Goal: Book appointment/travel/reservation

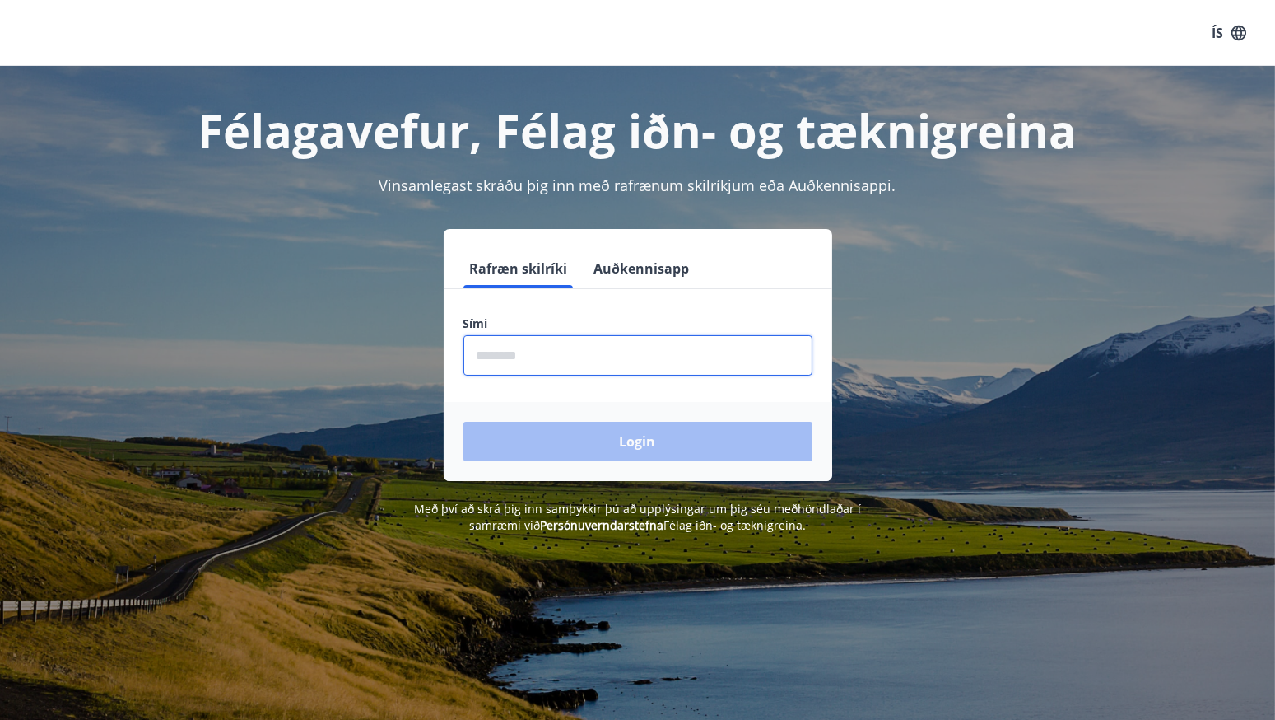
click at [543, 361] on input "phone" at bounding box center [638, 355] width 349 height 40
type input "********"
click at [464, 422] on button "Login" at bounding box center [638, 442] width 349 height 40
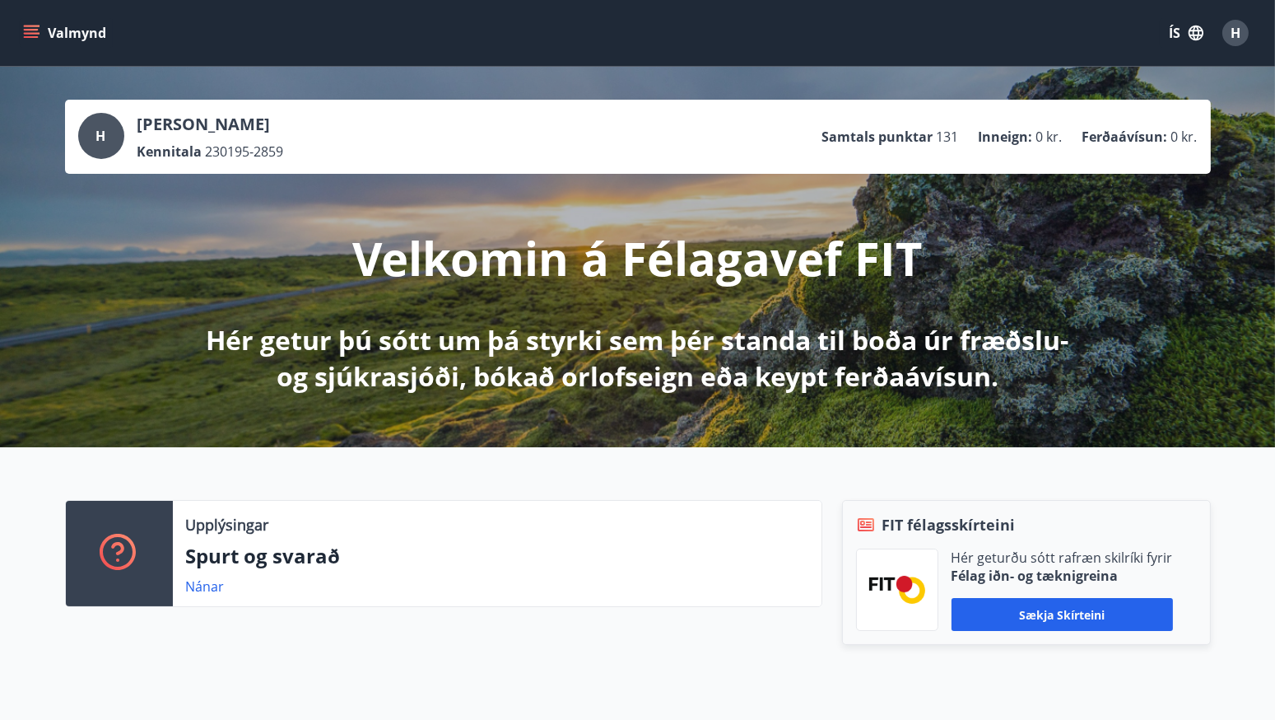
click at [60, 37] on button "Valmynd" at bounding box center [66, 33] width 93 height 30
click at [1244, 33] on div "H" at bounding box center [1236, 33] width 26 height 26
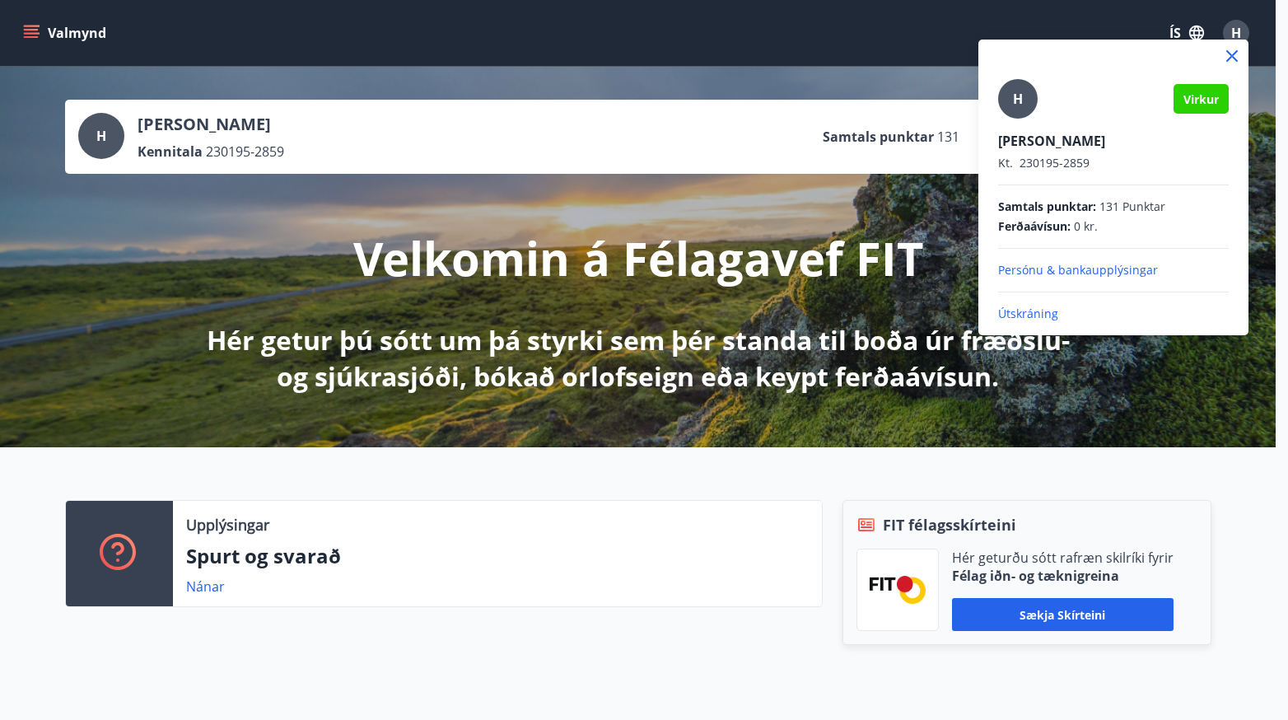
click at [1123, 268] on p "Persónu & bankaupplýsingar" at bounding box center [1113, 270] width 231 height 16
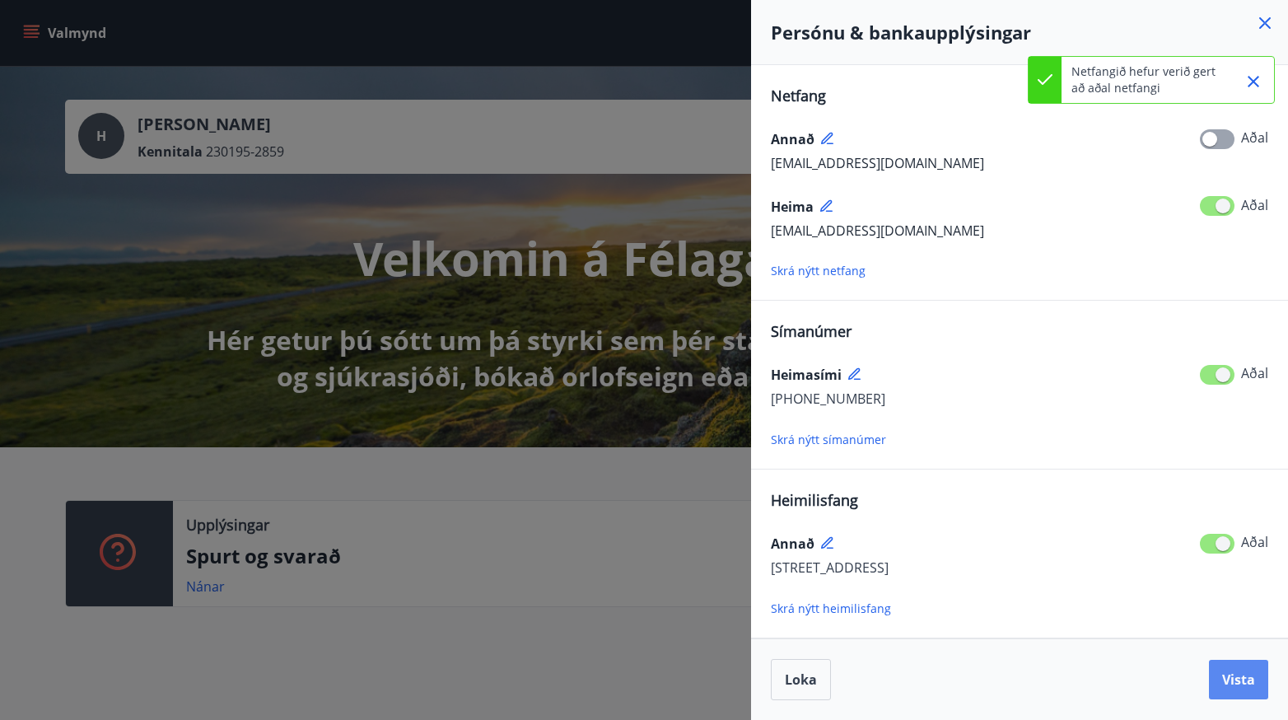
click at [1235, 673] on span "Vista" at bounding box center [1238, 679] width 33 height 18
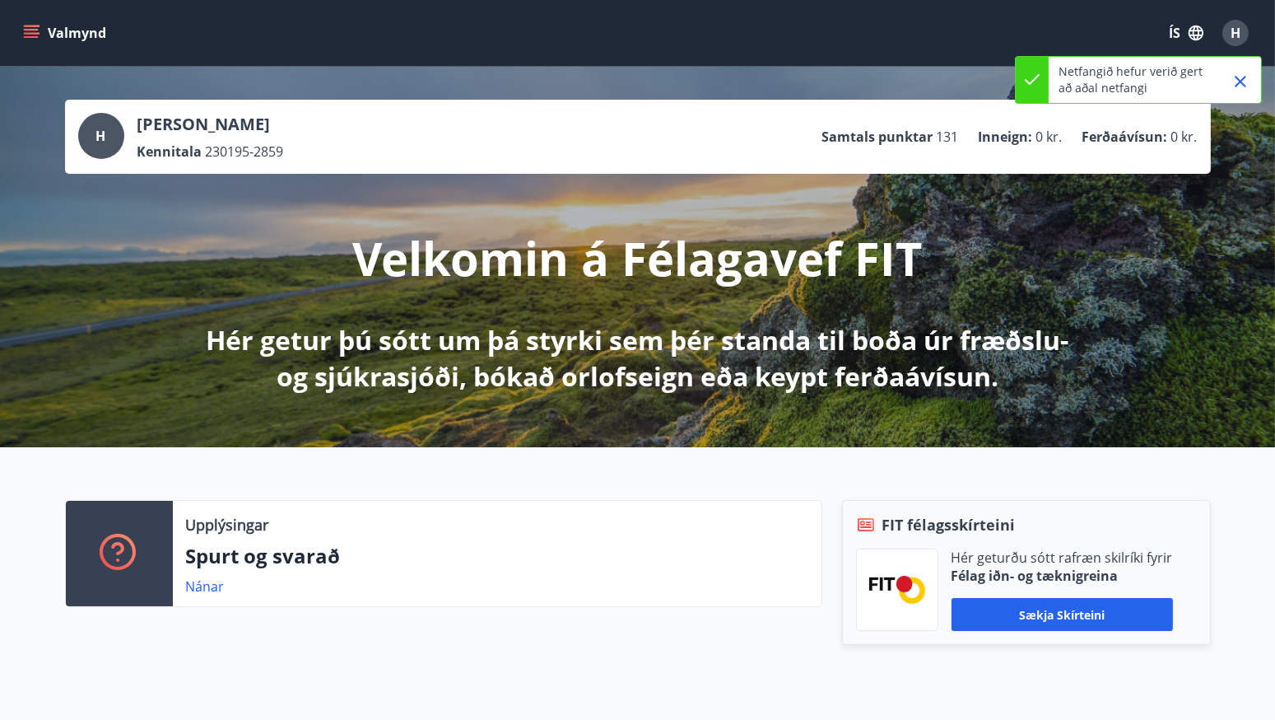
click at [1239, 30] on span "H" at bounding box center [1236, 33] width 10 height 18
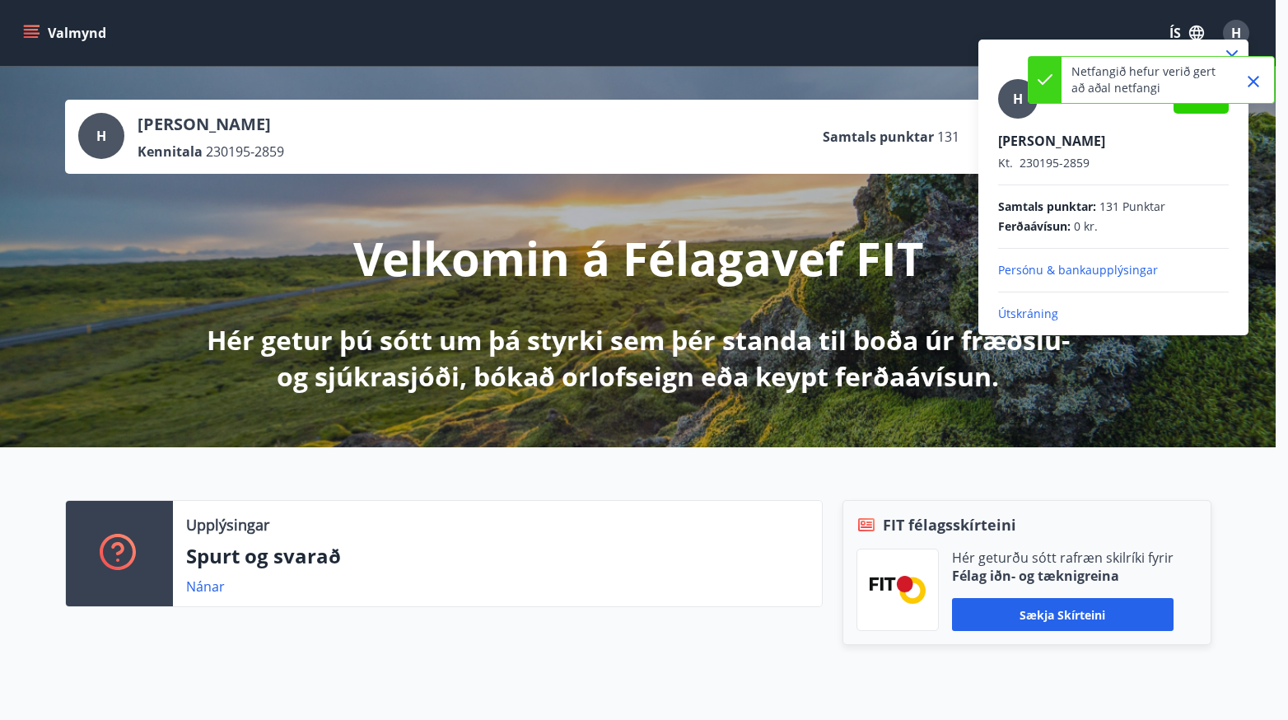
click at [1054, 276] on p "Persónu & bankaupplýsingar" at bounding box center [1113, 270] width 231 height 16
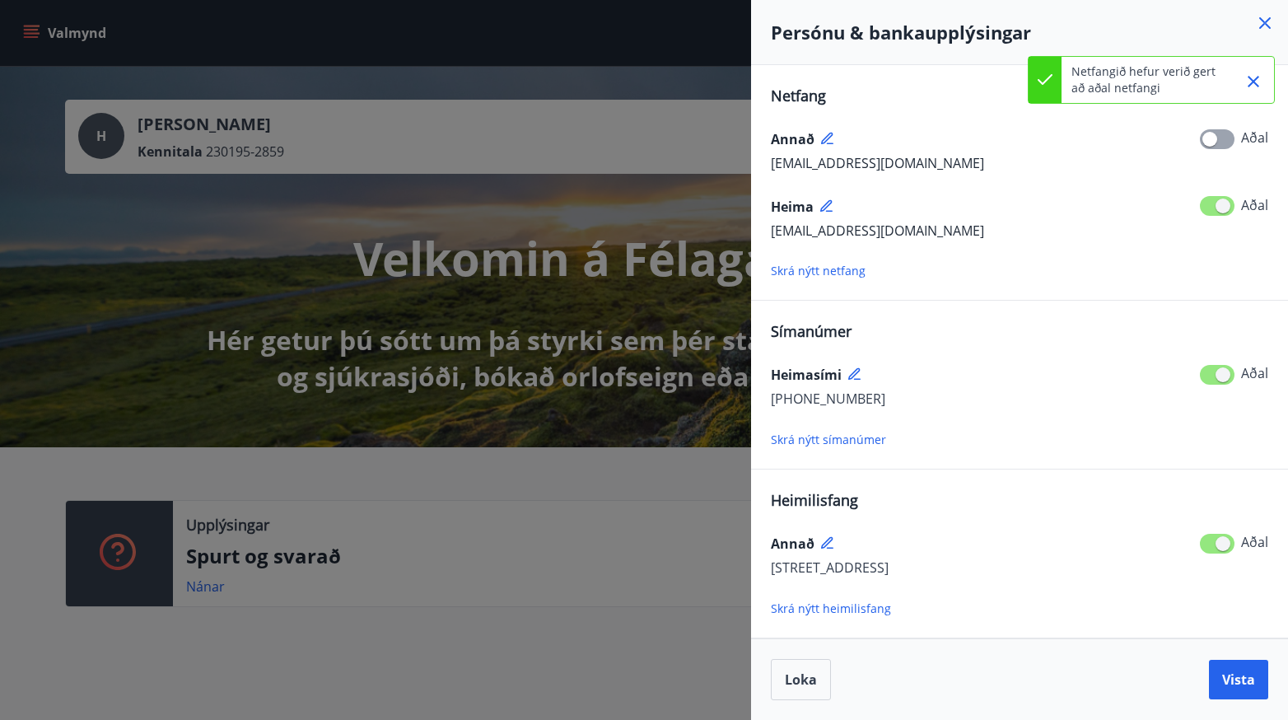
click at [826, 139] on icon at bounding box center [827, 139] width 12 height 12
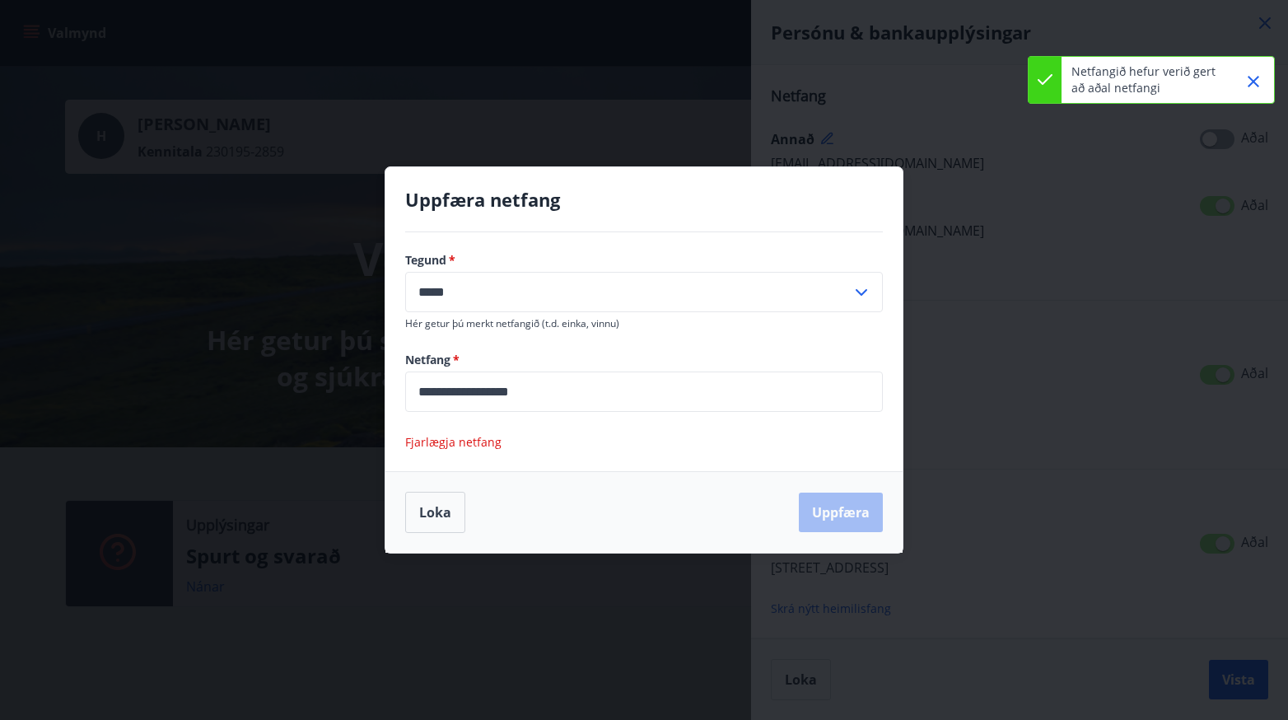
click at [480, 437] on span "Fjarlægja netfang" at bounding box center [453, 442] width 96 height 16
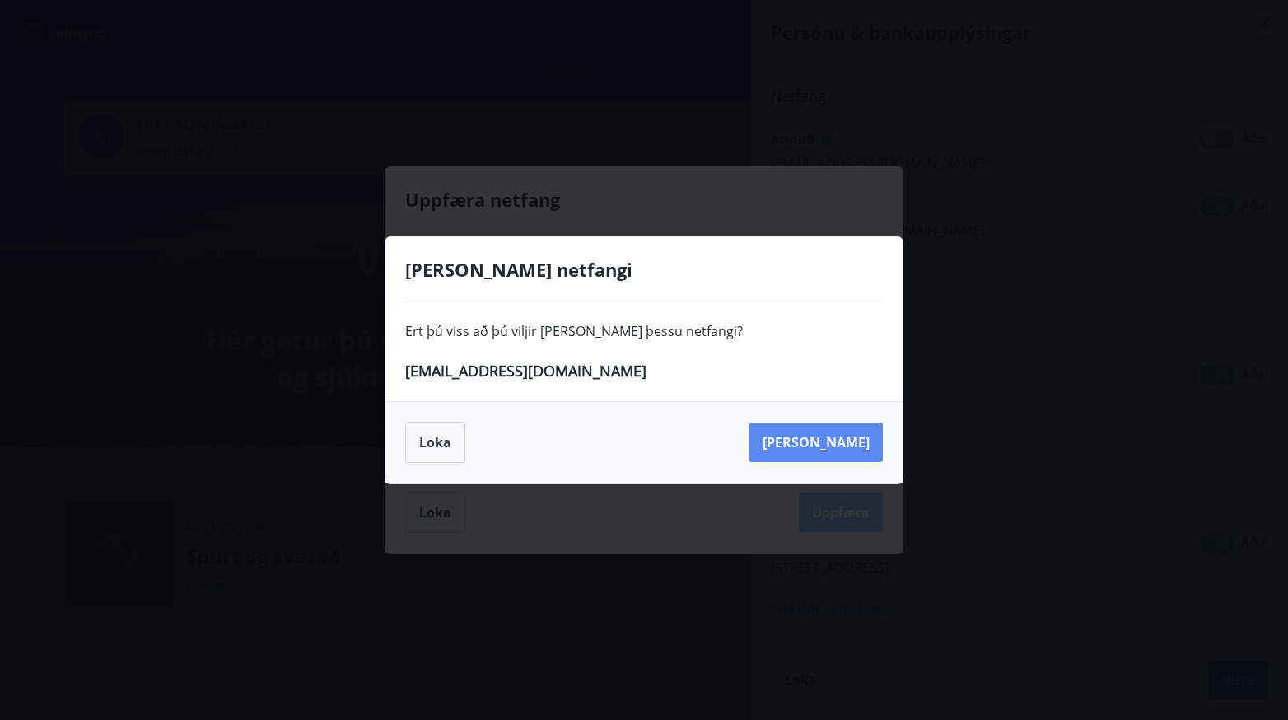
click at [843, 440] on button "Eyða" at bounding box center [815, 442] width 133 height 40
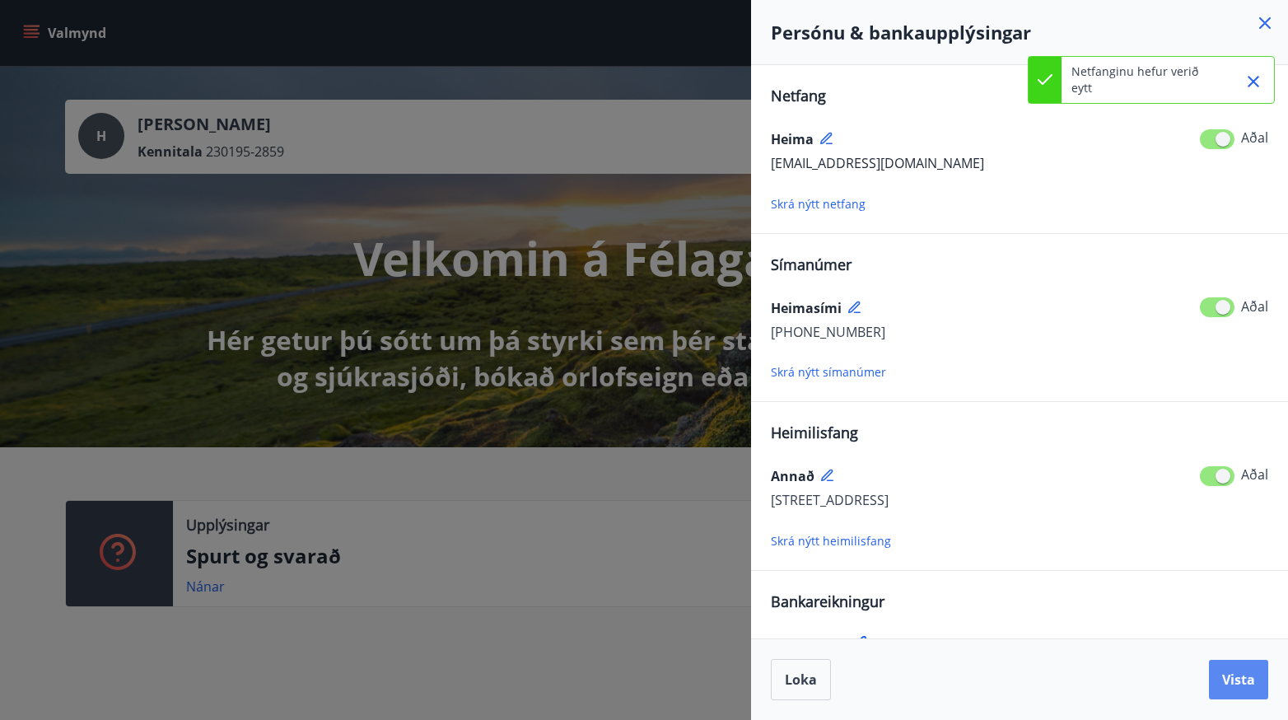
click at [1224, 673] on span "Vista" at bounding box center [1238, 679] width 33 height 18
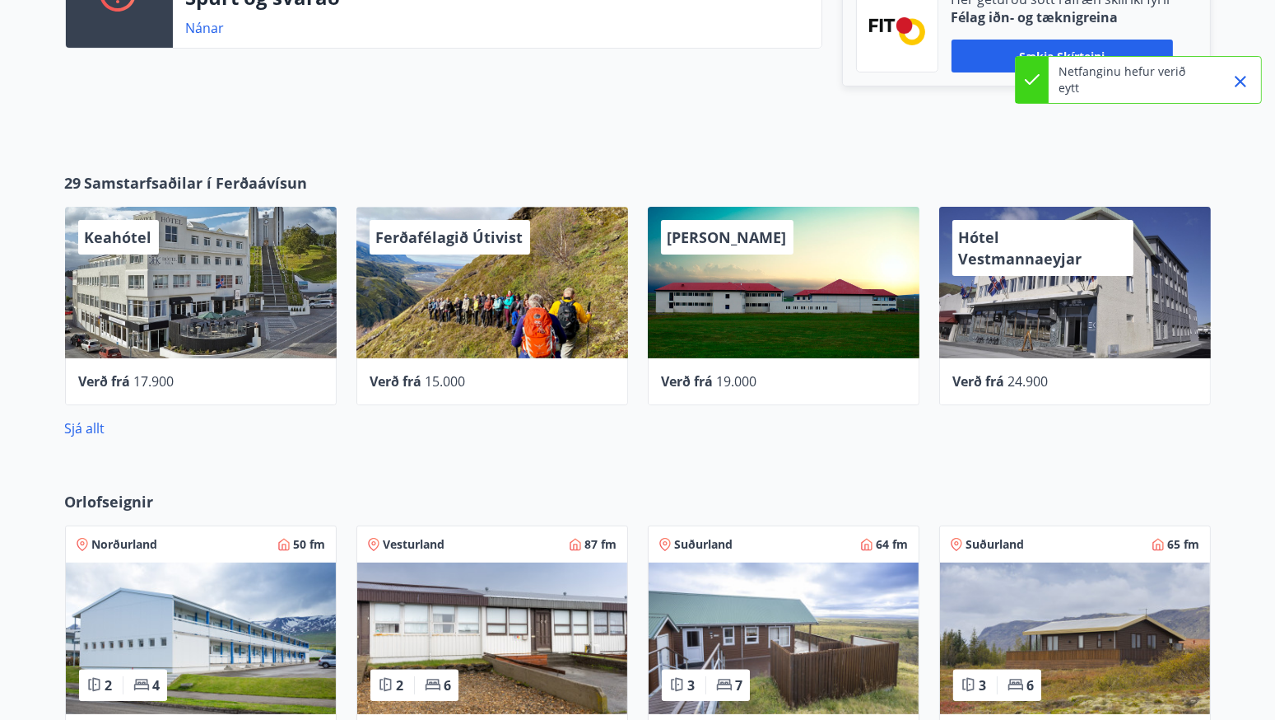
scroll to position [659, 0]
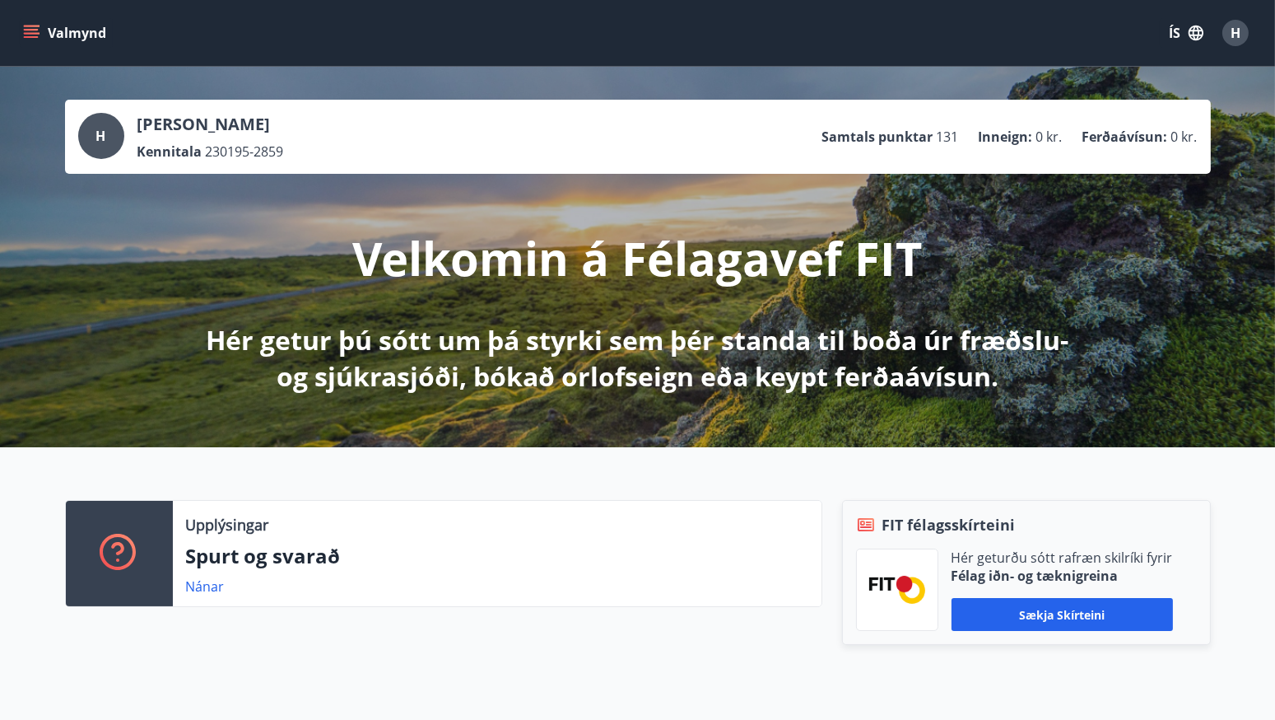
click at [1237, 30] on span "H" at bounding box center [1236, 33] width 10 height 18
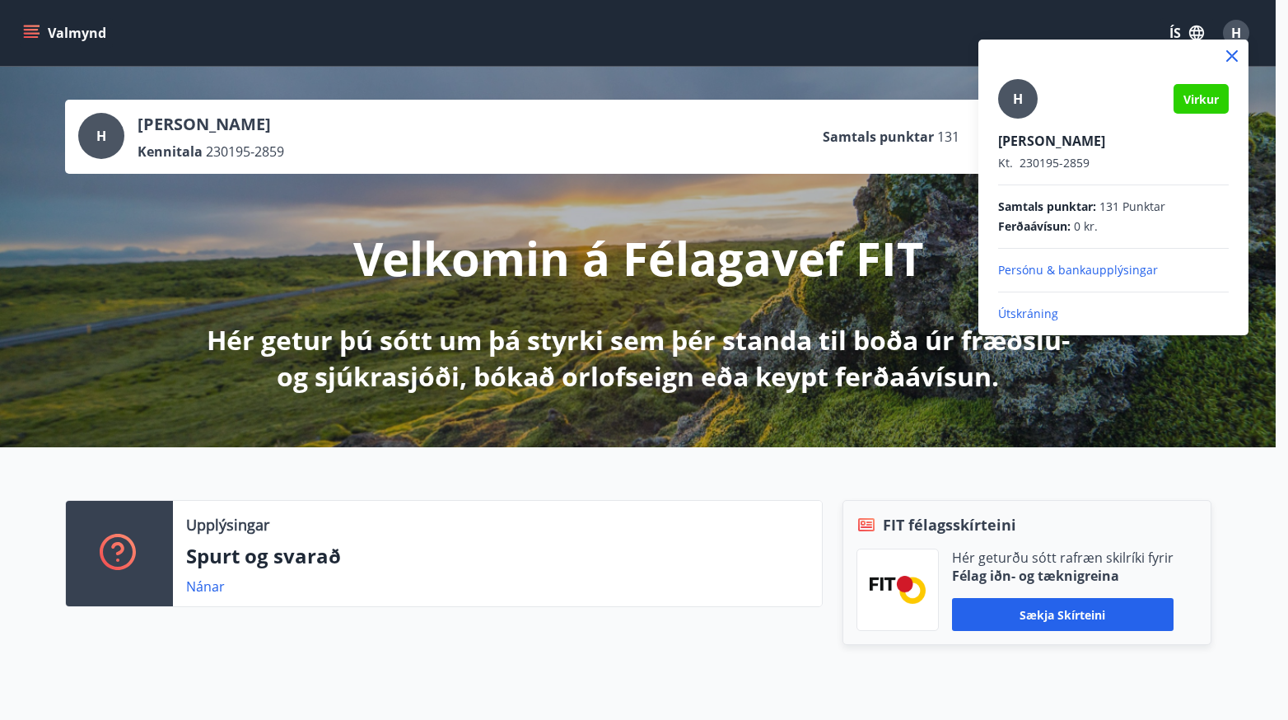
click at [1086, 267] on p "Persónu & bankaupplýsingar" at bounding box center [1113, 270] width 231 height 16
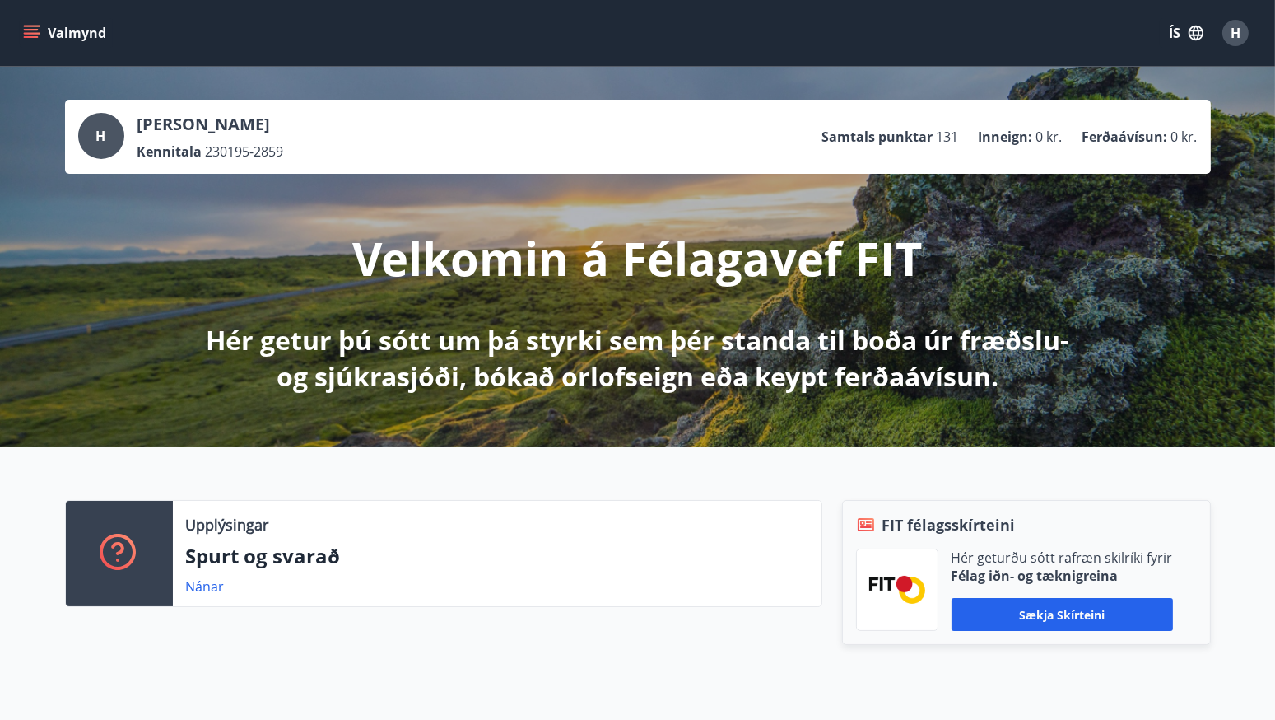
click at [1229, 39] on div "H" at bounding box center [1236, 33] width 26 height 26
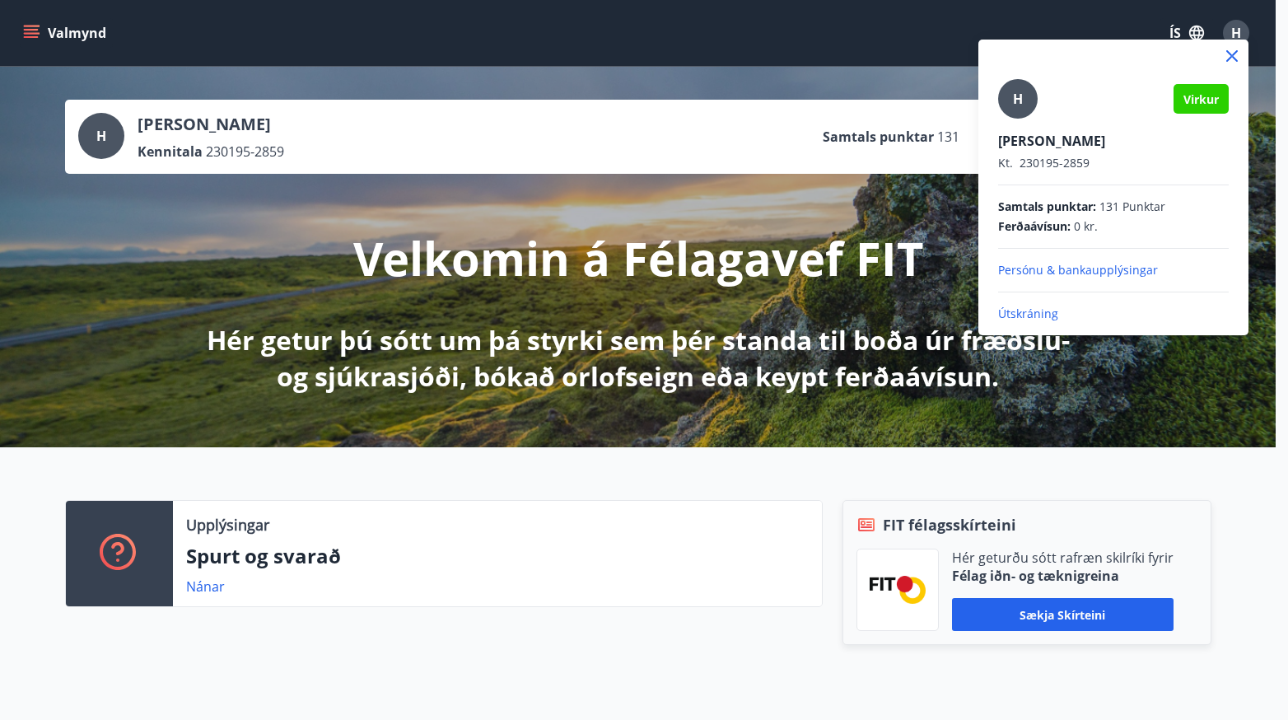
click at [1105, 264] on p "Persónu & bankaupplýsingar" at bounding box center [1113, 270] width 231 height 16
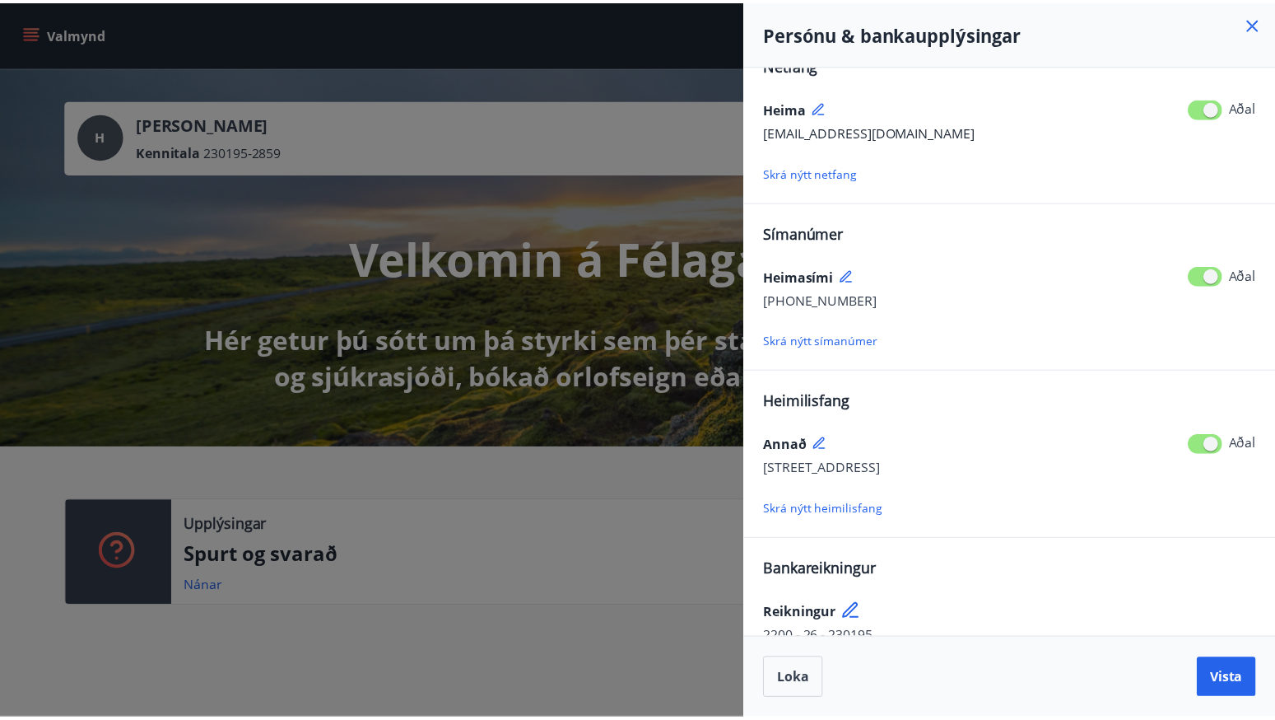
scroll to position [57, 0]
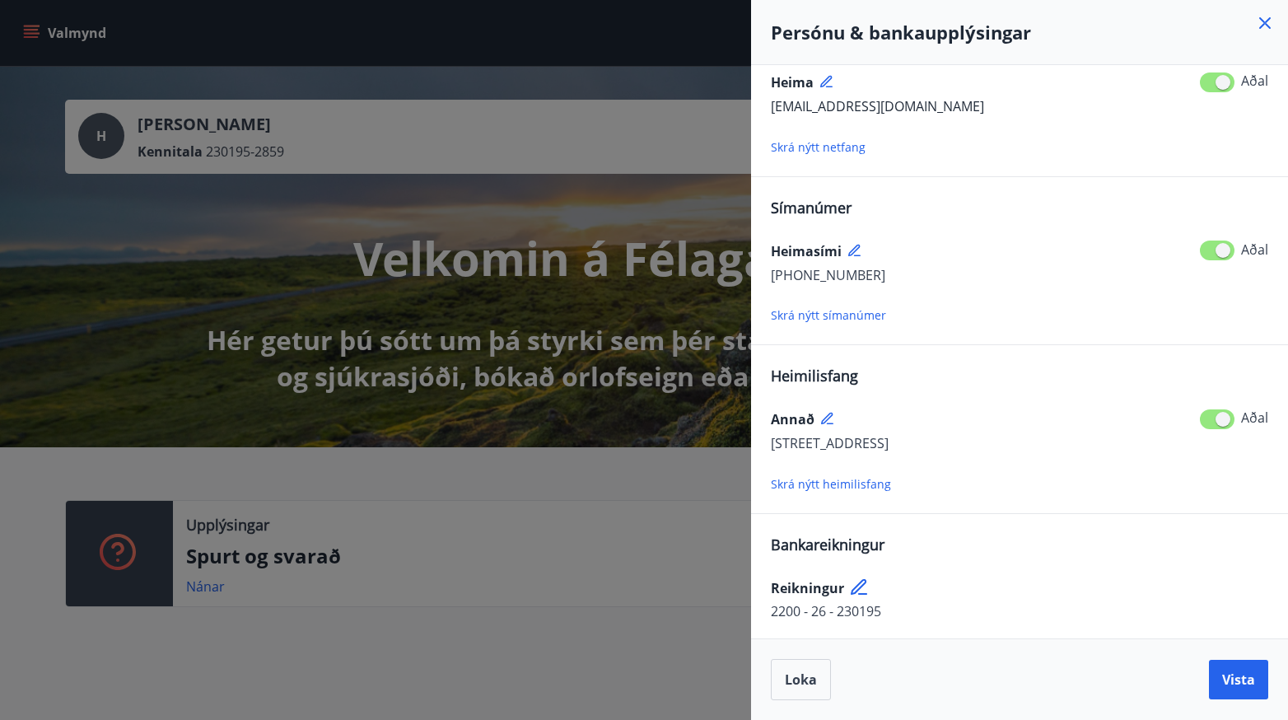
click at [1266, 14] on icon at bounding box center [1265, 23] width 20 height 20
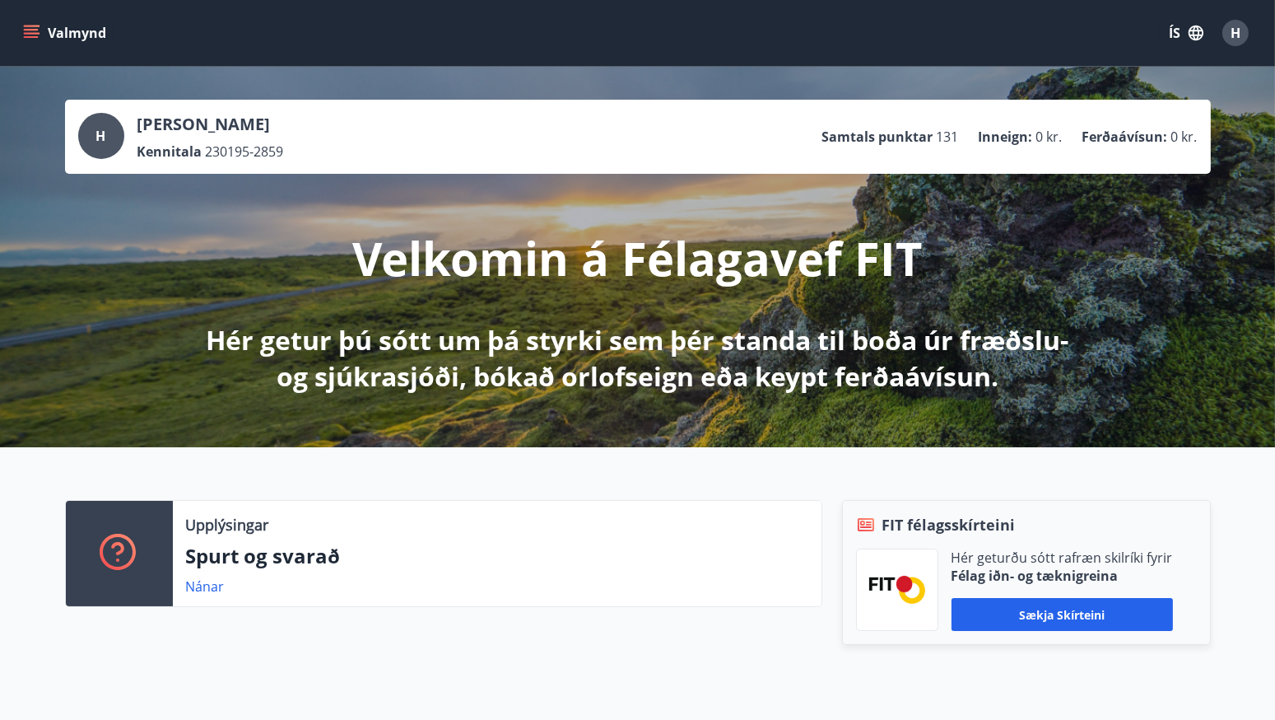
click at [72, 44] on button "Valmynd" at bounding box center [66, 33] width 93 height 30
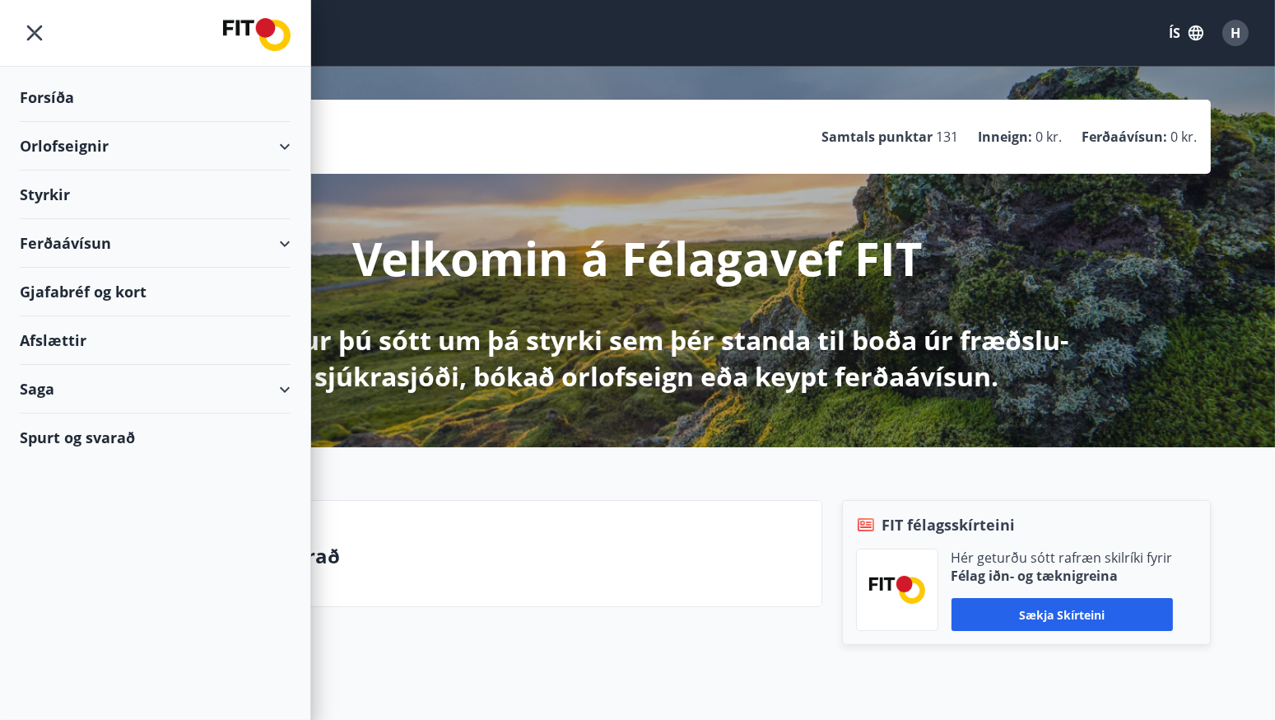
click at [123, 148] on div "Orlofseignir" at bounding box center [155, 146] width 271 height 49
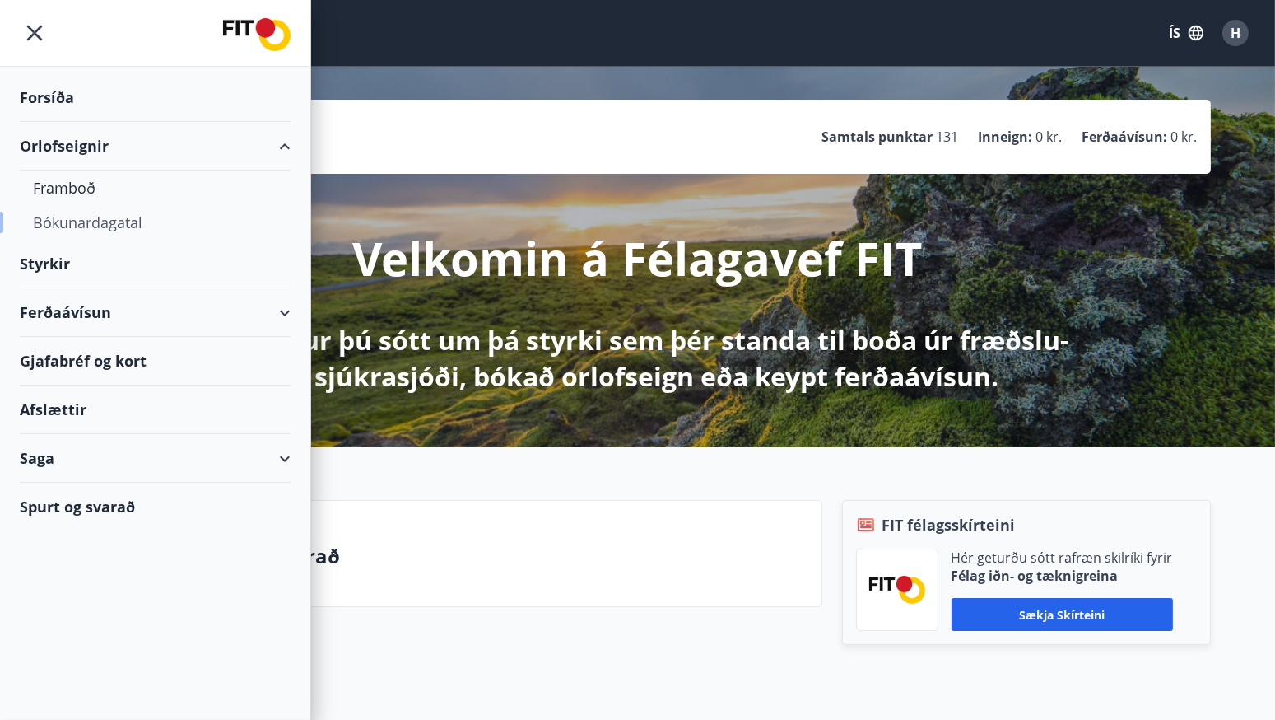
click at [86, 210] on div "Bókunardagatal" at bounding box center [155, 222] width 245 height 35
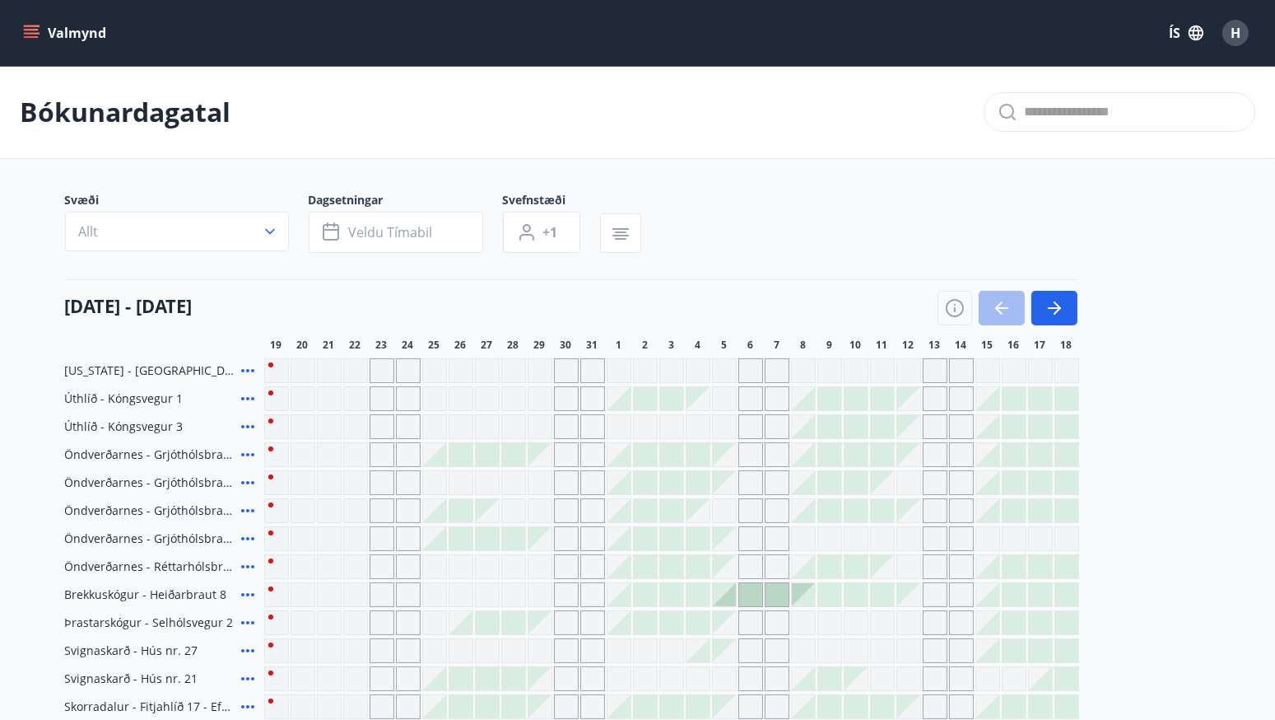
scroll to position [82, 0]
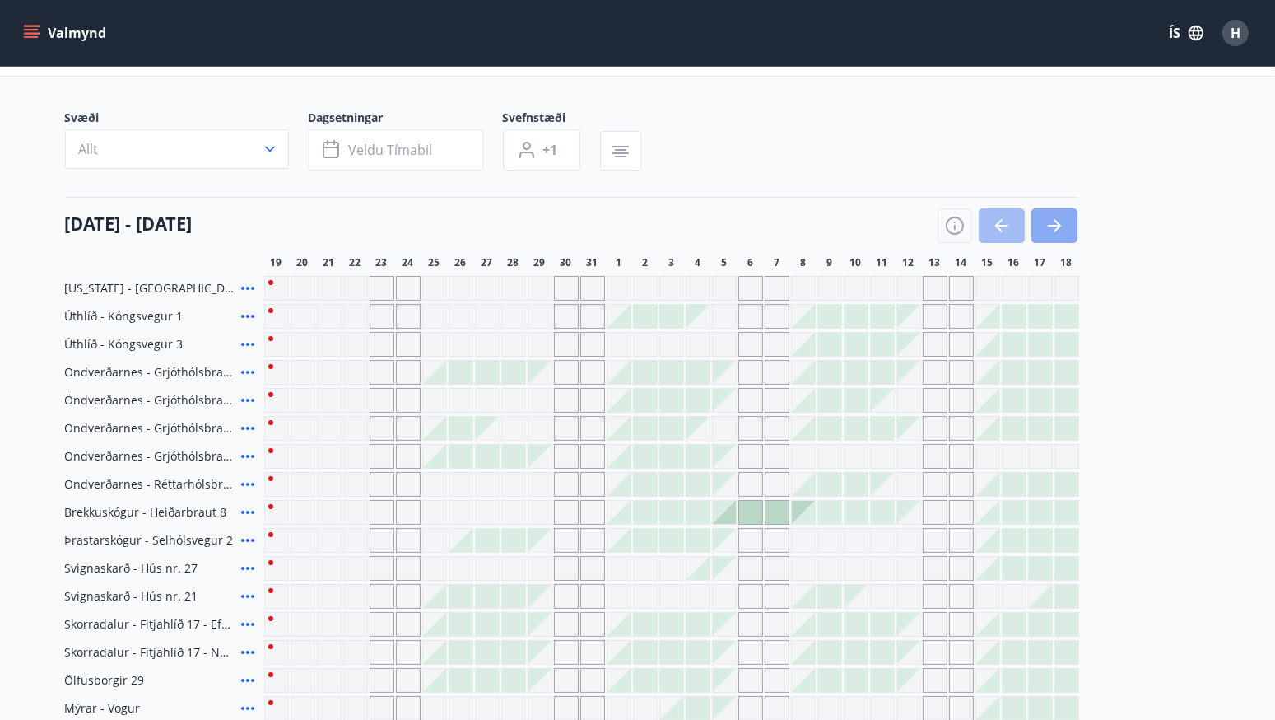
click at [1061, 221] on icon "button" at bounding box center [1055, 226] width 20 height 20
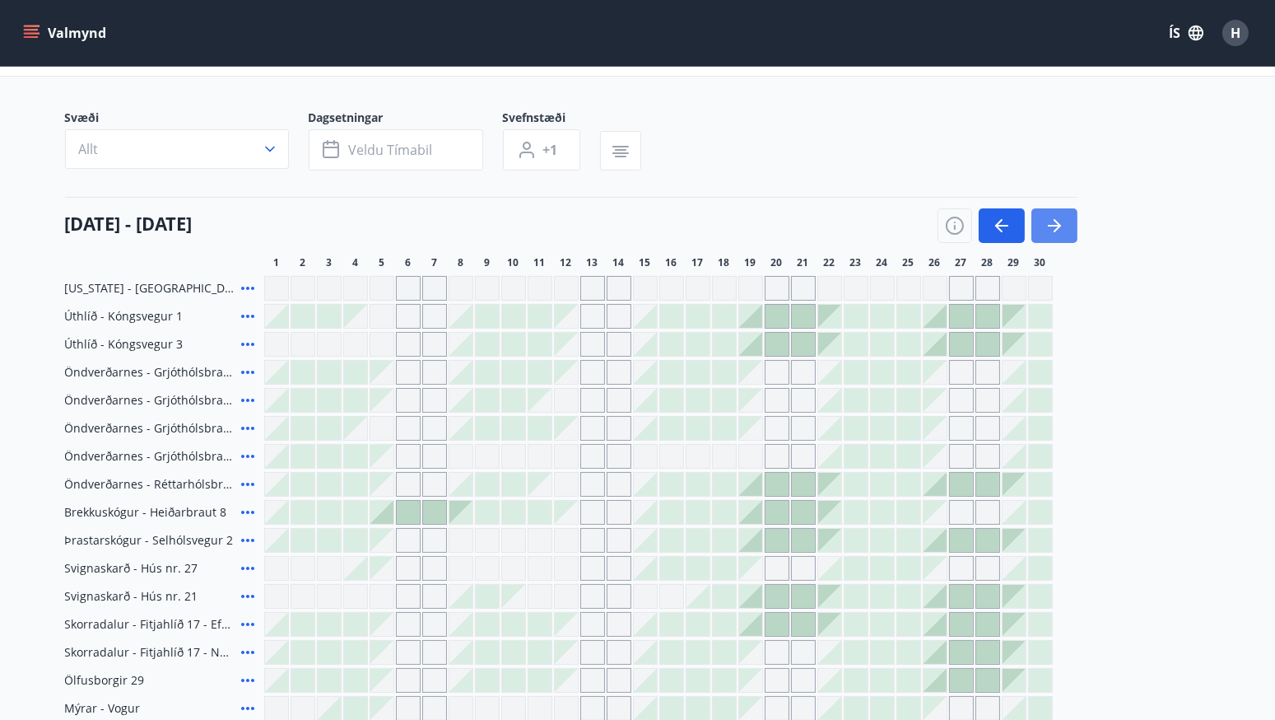
click at [1063, 227] on icon "button" at bounding box center [1055, 226] width 20 height 20
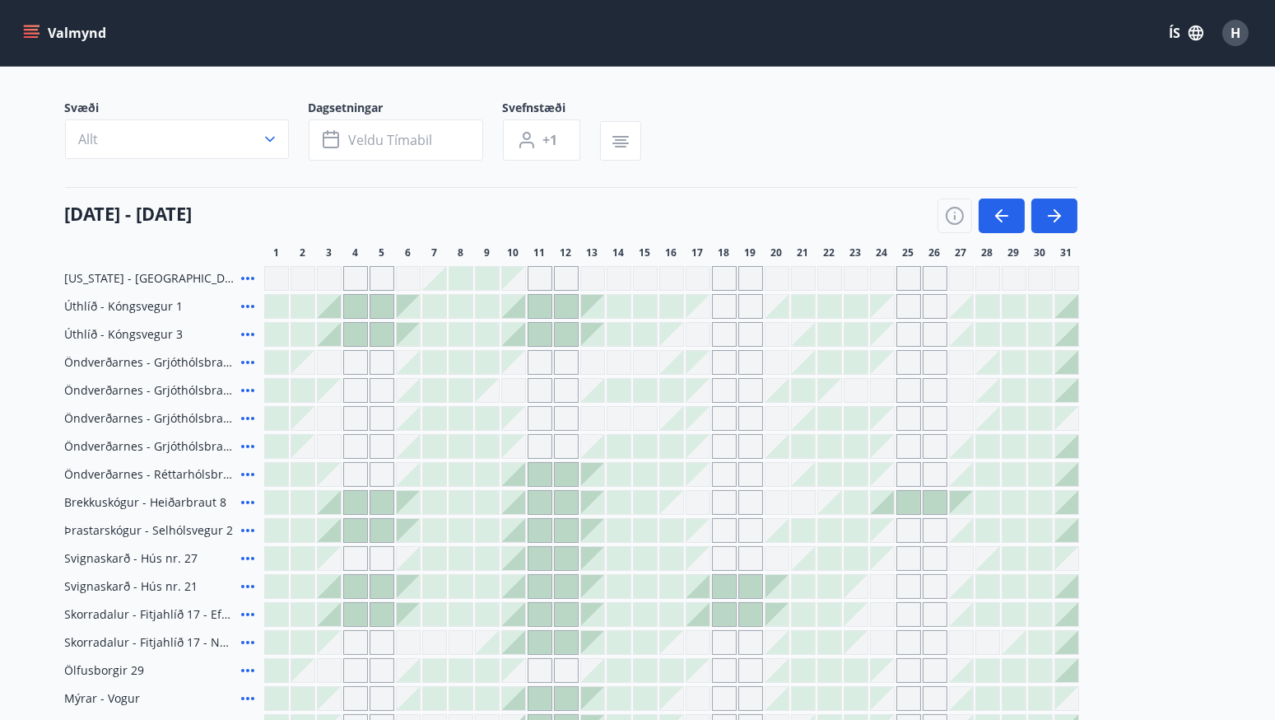
scroll to position [0, 0]
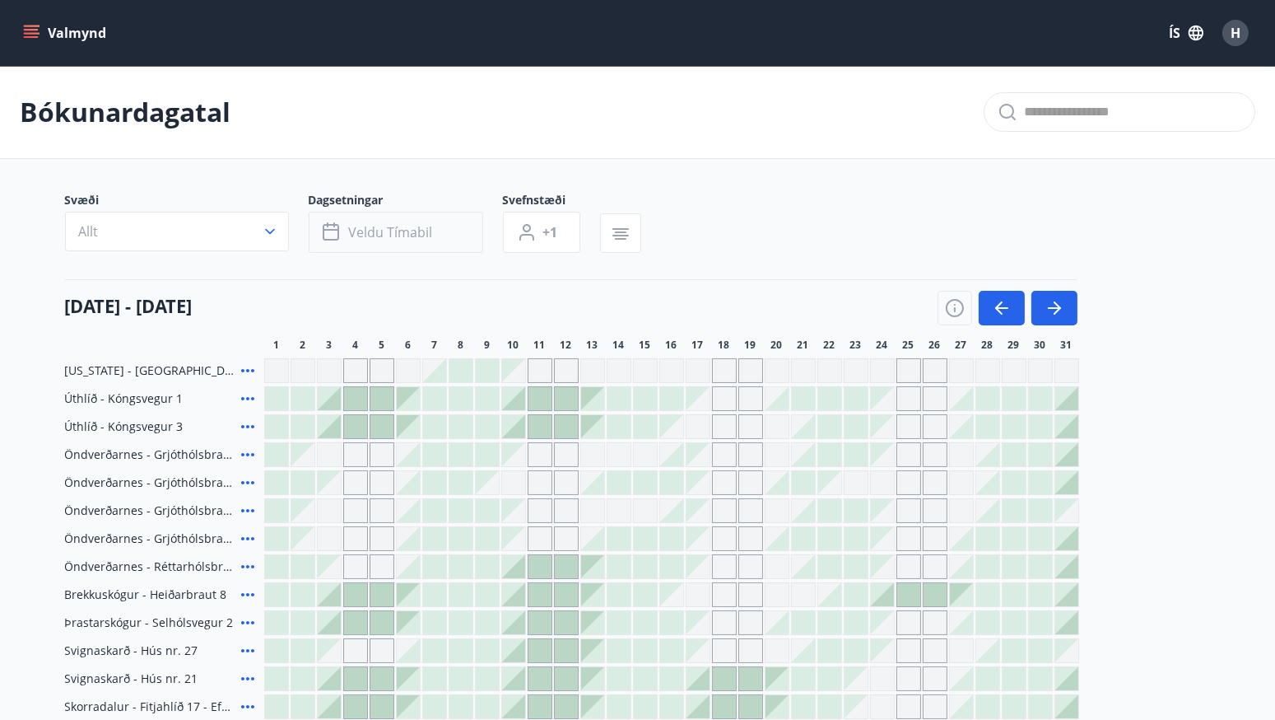
click at [390, 221] on button "Veldu tímabil" at bounding box center [396, 232] width 175 height 41
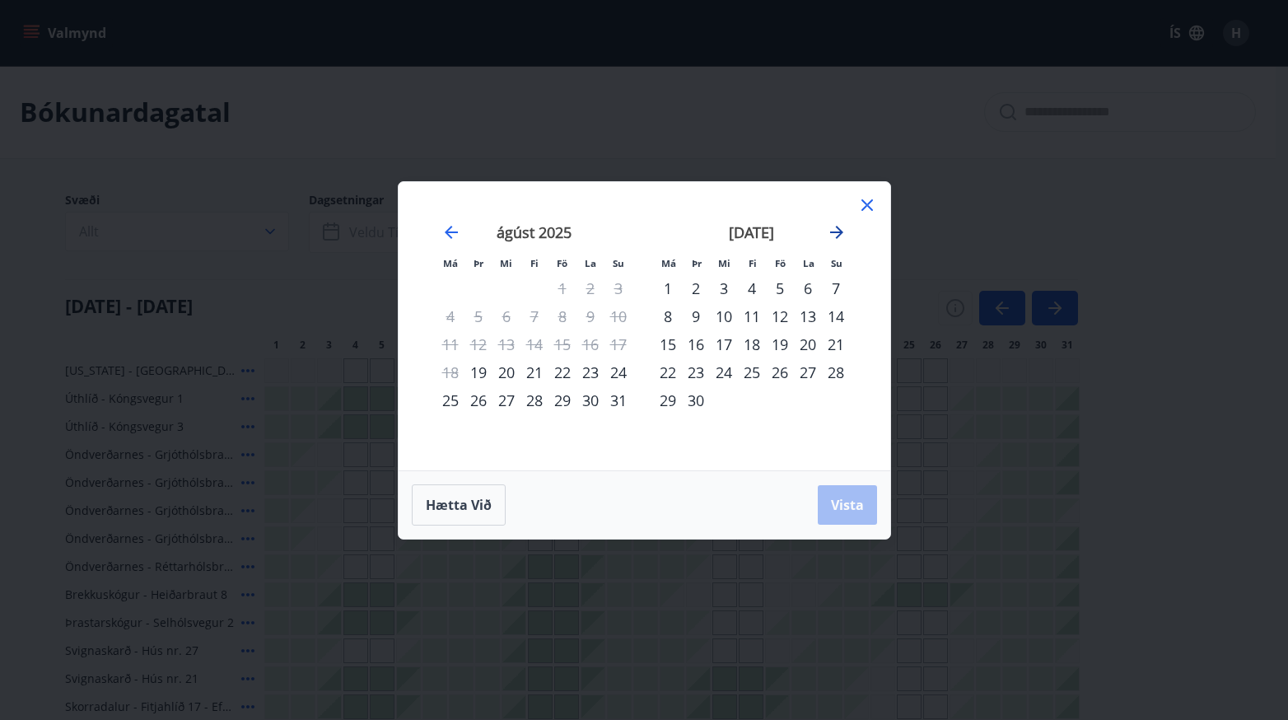
click at [839, 230] on icon "Move forward to switch to the next month." at bounding box center [836, 232] width 13 height 13
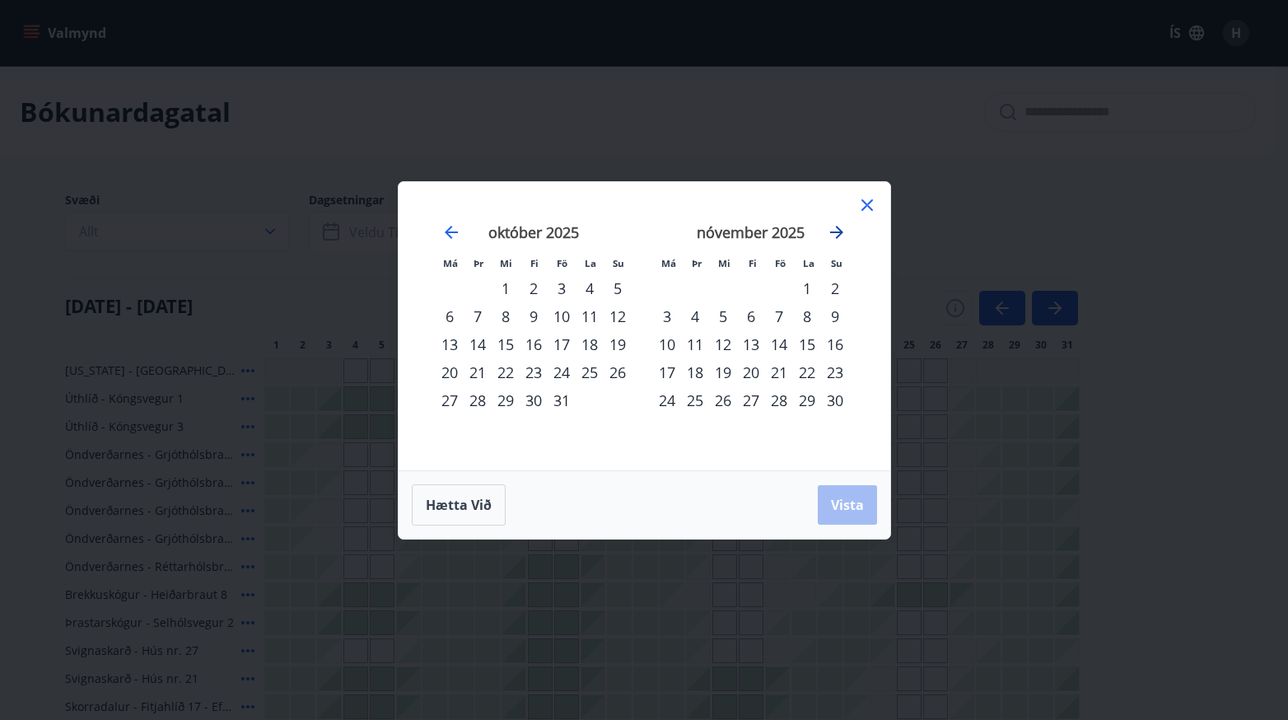
click at [833, 231] on icon "Move forward to switch to the next month." at bounding box center [836, 232] width 13 height 13
click at [835, 231] on icon "Move forward to switch to the next month." at bounding box center [836, 232] width 13 height 13
click at [835, 233] on icon "Move forward to switch to the next month." at bounding box center [836, 232] width 13 height 13
drag, startPoint x: 835, startPoint y: 233, endPoint x: 843, endPoint y: 230, distance: 8.9
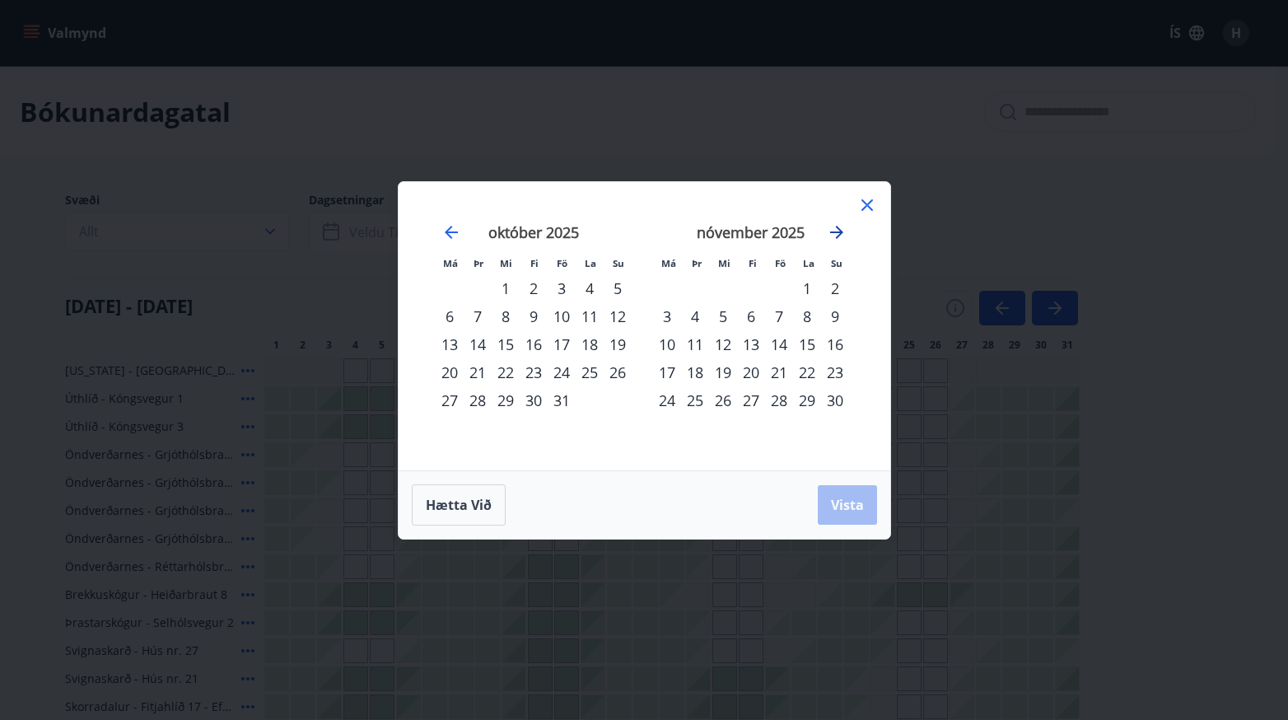
click at [836, 233] on icon "Move forward to switch to the next month." at bounding box center [837, 232] width 20 height 20
click at [865, 201] on icon at bounding box center [867, 205] width 20 height 20
